Goal: Transaction & Acquisition: Purchase product/service

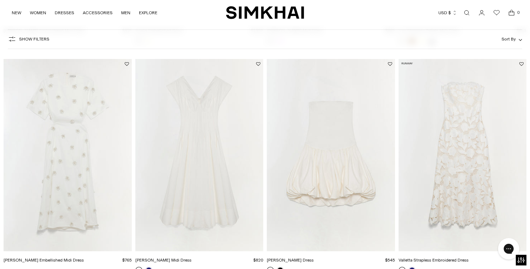
scroll to position [510, 0]
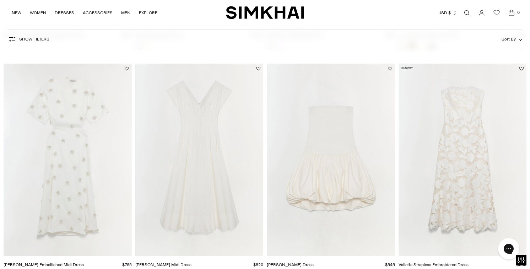
click at [0, 0] on img "Valletta Strapless Embroidered Dress" at bounding box center [0, 0] width 0 height 0
